Goal: Check status: Check status

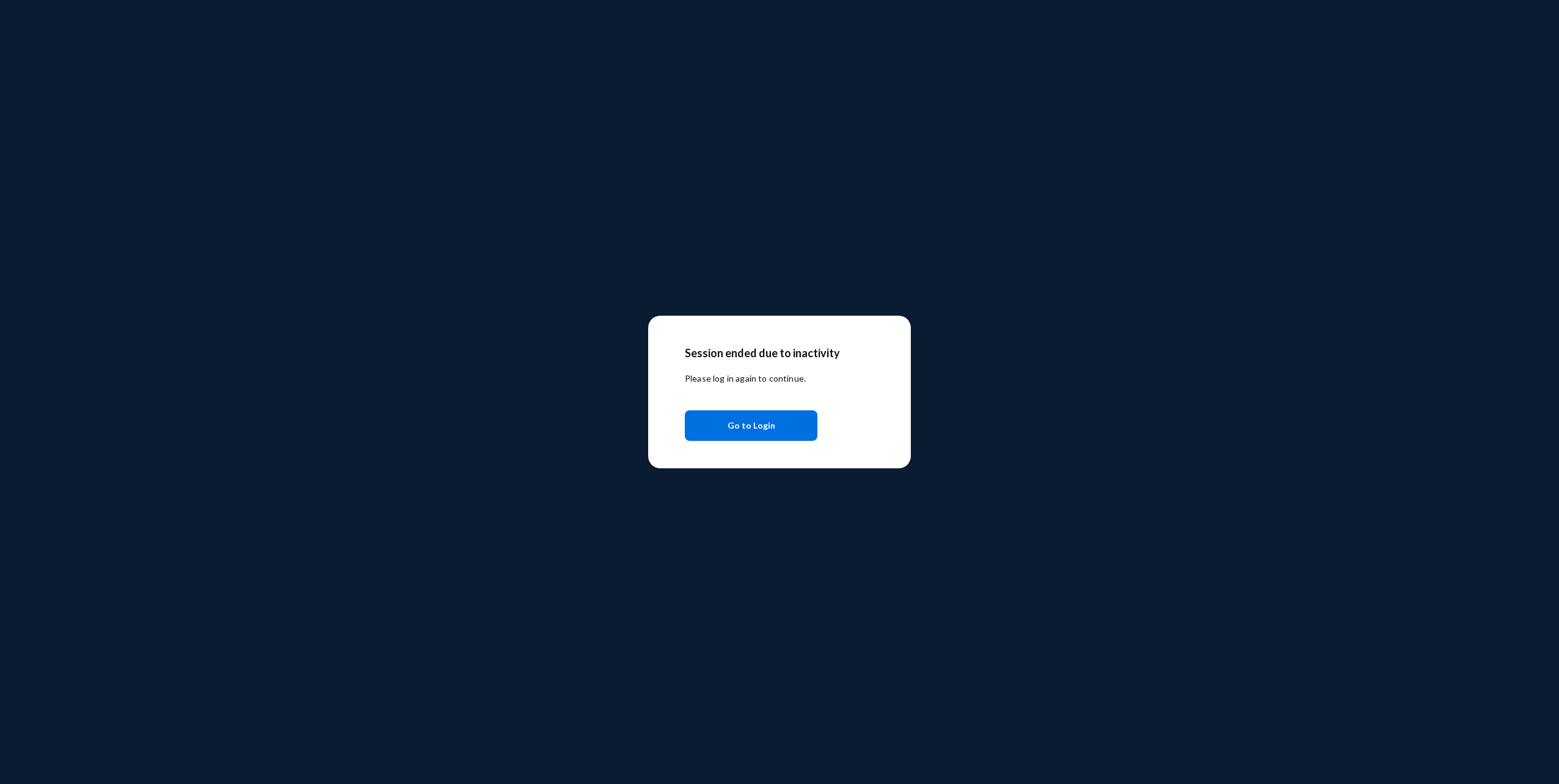
click at [738, 416] on span "Go to Login" at bounding box center [751, 426] width 47 height 22
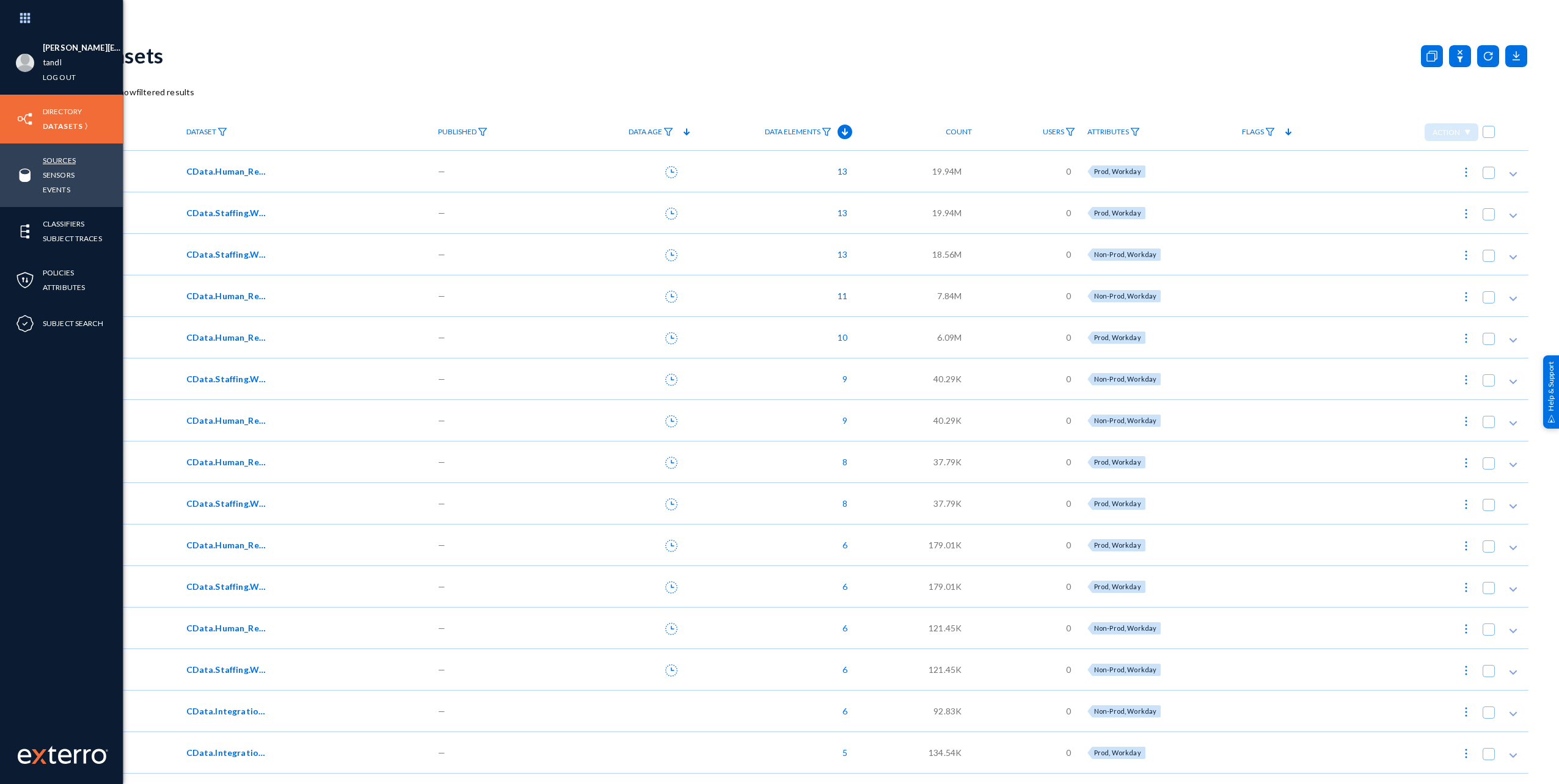
click at [54, 162] on link "Sources" at bounding box center [59, 160] width 33 height 14
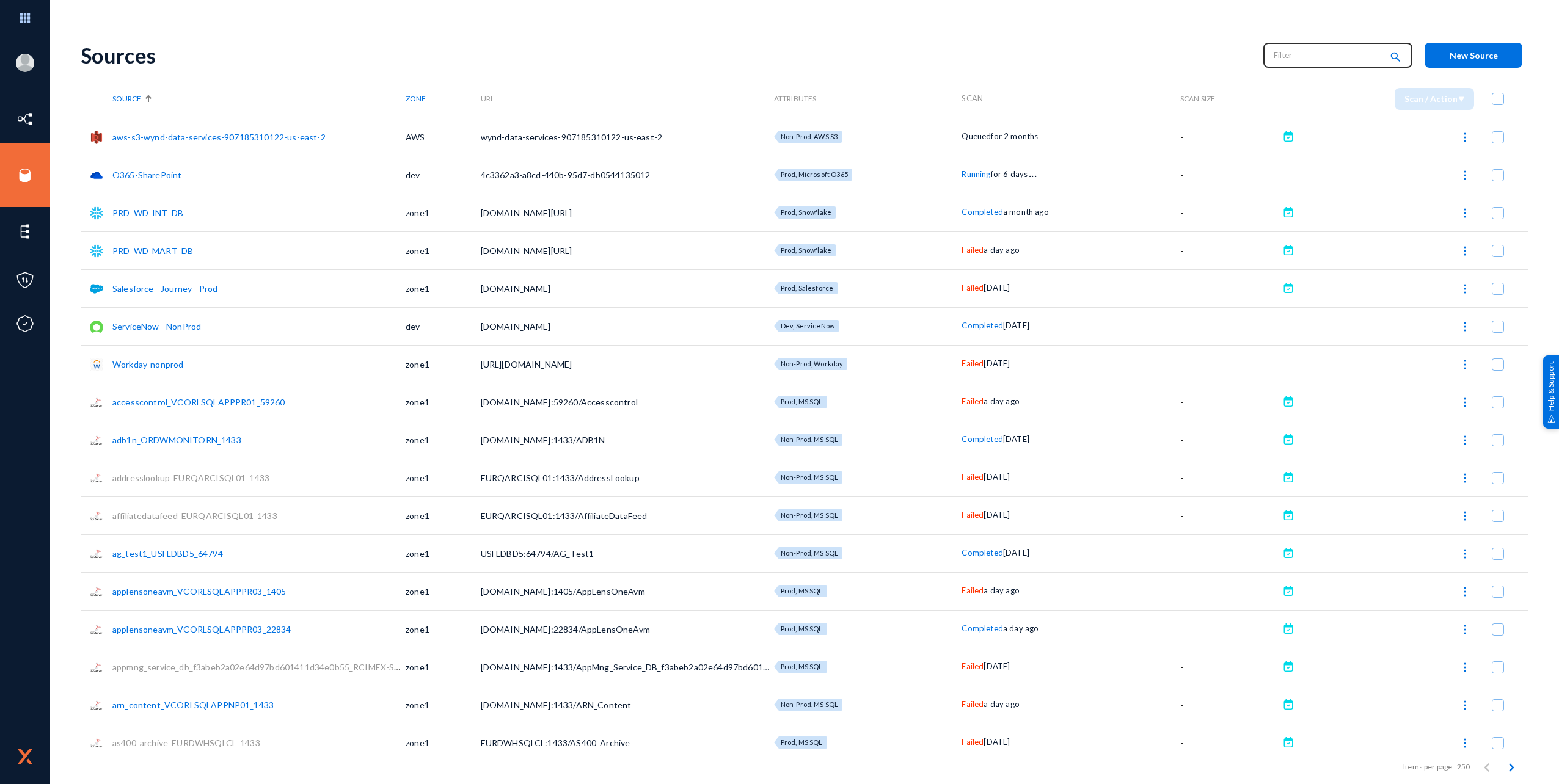
click at [1322, 55] on input "text" at bounding box center [1328, 55] width 107 height 18
type input "Running"
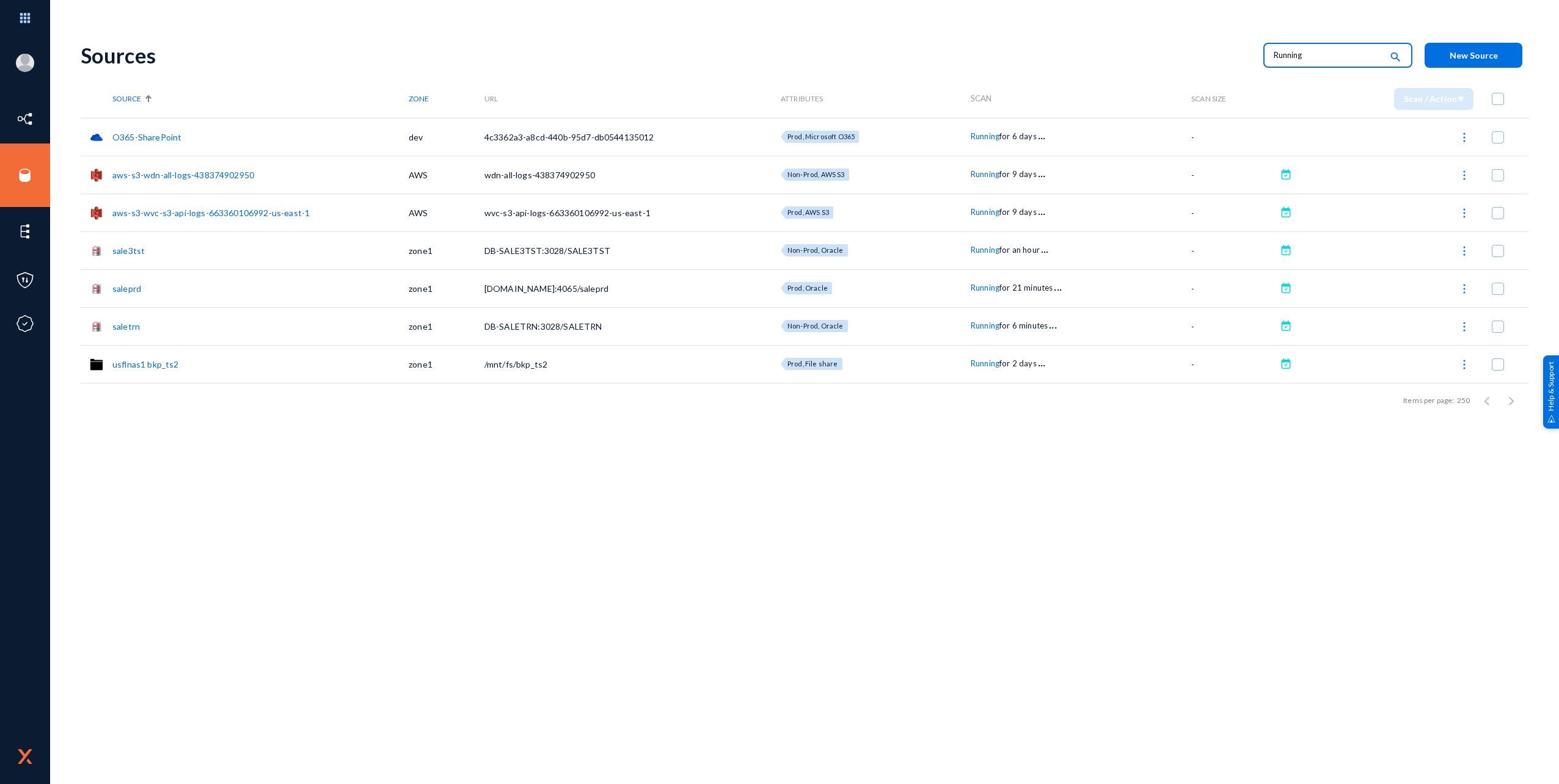
click at [987, 133] on span "Running" at bounding box center [984, 136] width 29 height 10
click at [983, 245] on div at bounding box center [780, 392] width 1559 height 784
click at [982, 249] on span "Running" at bounding box center [984, 249] width 29 height 10
click at [982, 292] on div at bounding box center [780, 392] width 1559 height 784
click at [982, 291] on span "Running" at bounding box center [984, 288] width 29 height 10
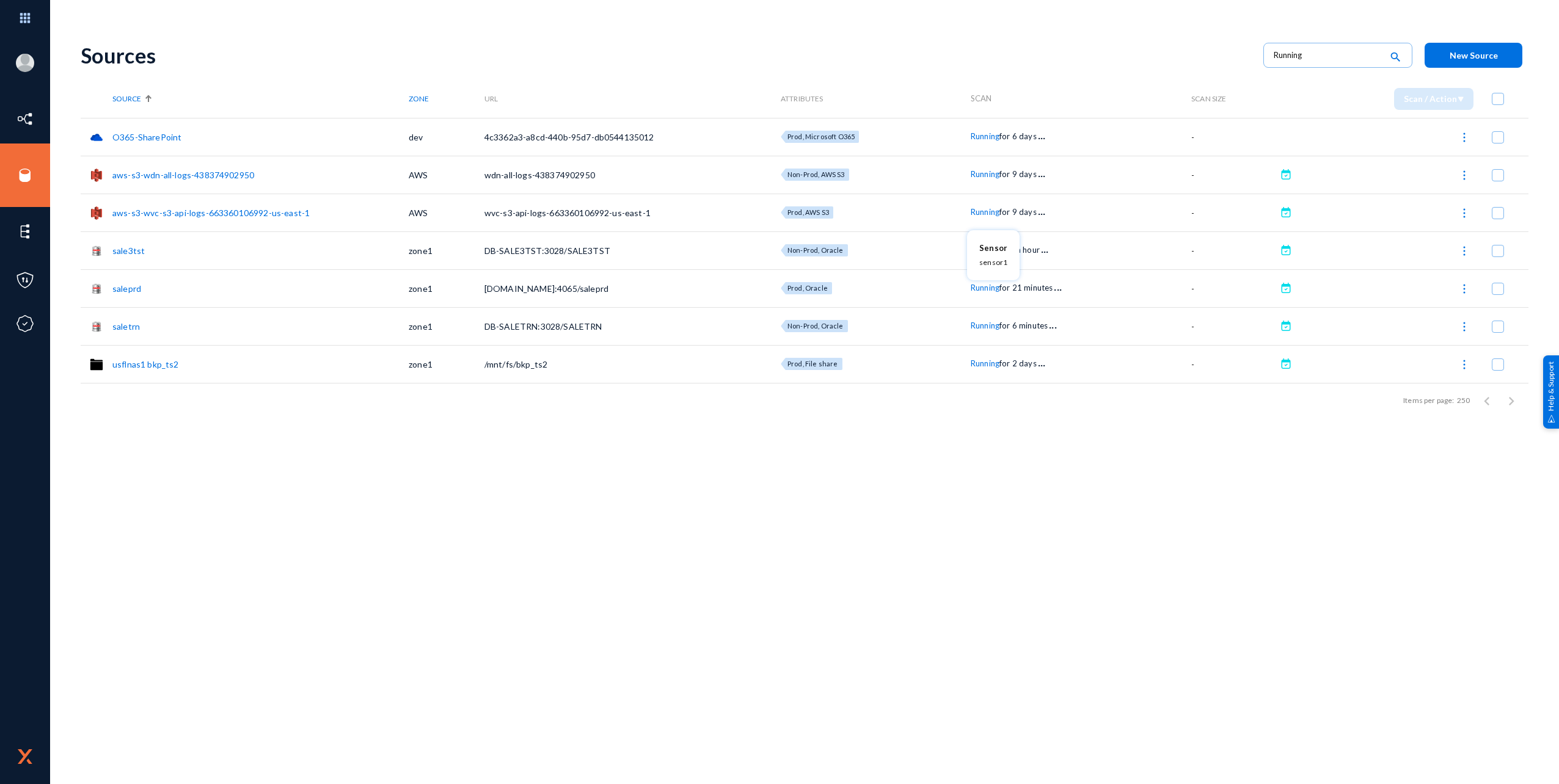
click at [988, 325] on div at bounding box center [780, 392] width 1559 height 784
click at [987, 327] on span "Running" at bounding box center [984, 325] width 29 height 10
click at [983, 360] on div at bounding box center [780, 392] width 1559 height 784
click at [983, 362] on span "Running" at bounding box center [984, 363] width 29 height 10
click at [1014, 518] on div at bounding box center [780, 392] width 1559 height 784
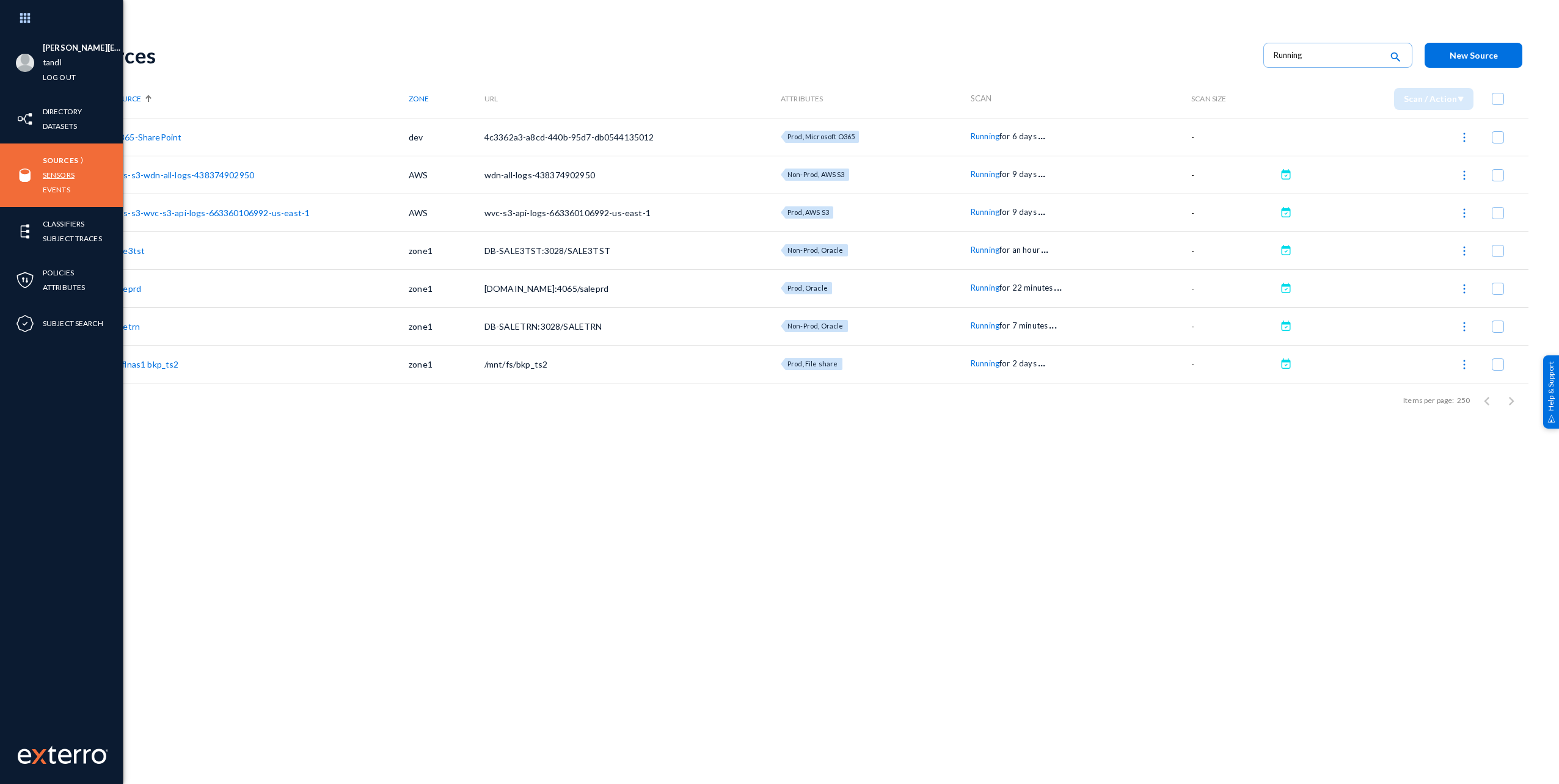
click at [66, 174] on link "Sensors" at bounding box center [59, 175] width 32 height 14
